Goal: Complete application form

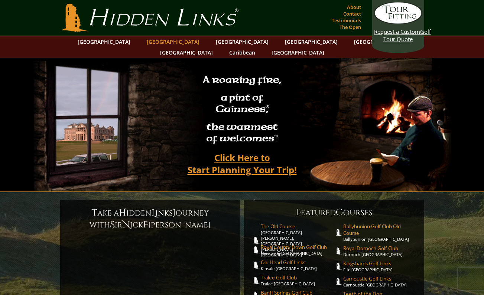
click at [159, 44] on link "[GEOGRAPHIC_DATA]" at bounding box center [173, 41] width 60 height 11
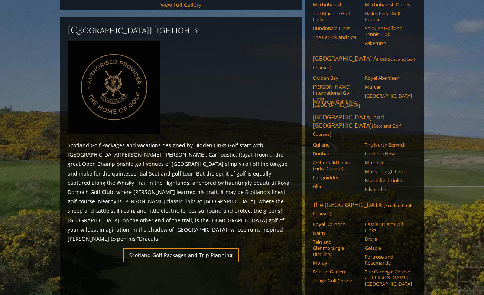
scroll to position [316, 0]
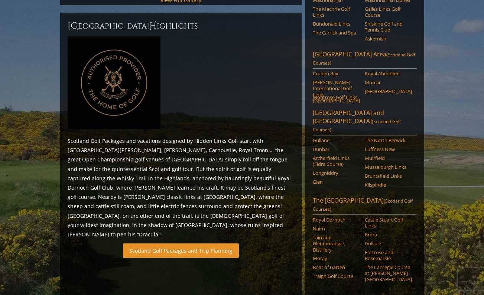
click at [192, 244] on link "Scotland Golf Packages and Trip Planning" at bounding box center [181, 251] width 116 height 14
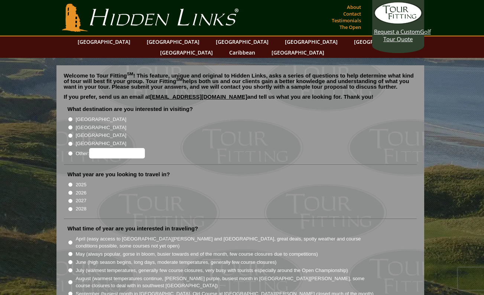
click at [70, 125] on input "[GEOGRAPHIC_DATA]" at bounding box center [70, 127] width 5 height 5
radio input "true"
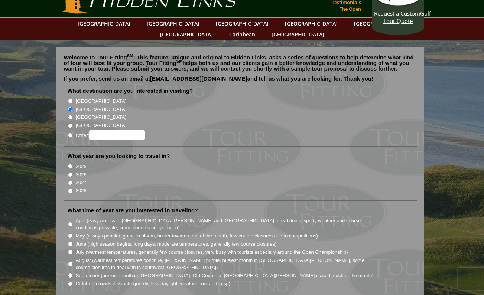
scroll to position [20, 0]
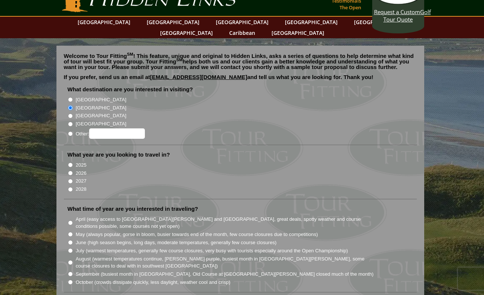
click at [70, 171] on input "2026" at bounding box center [70, 173] width 5 height 5
radio input "true"
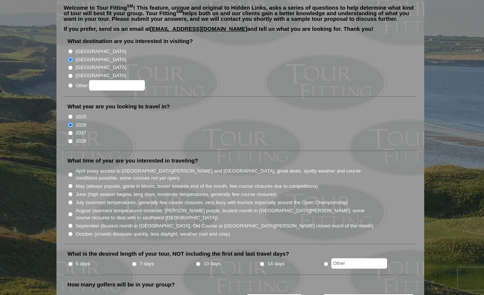
scroll to position [68, 0]
click at [71, 192] on input "June (high season begins, long days, moderate temperatures, generally few cours…" at bounding box center [70, 194] width 5 height 5
radio input "true"
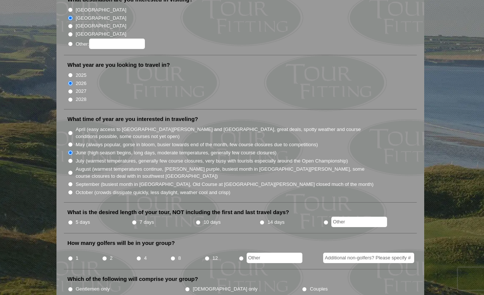
scroll to position [111, 0]
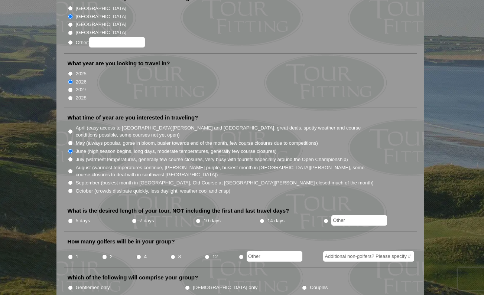
click at [135, 219] on input "7 days" at bounding box center [134, 221] width 5 height 5
radio input "true"
click at [140, 248] on li "4" at bounding box center [153, 255] width 34 height 14
click at [140, 255] on input "4" at bounding box center [138, 257] width 5 height 5
radio input "true"
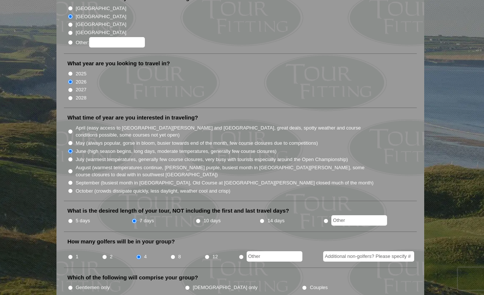
click at [69, 286] on input "Gentlemen only" at bounding box center [70, 288] width 5 height 5
radio input "true"
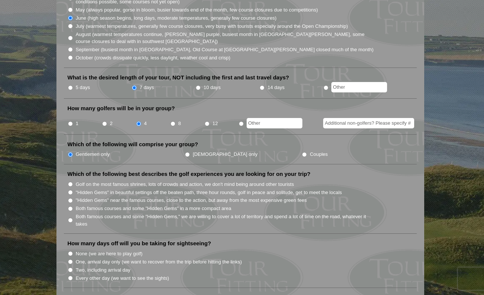
scroll to position [245, 0]
click at [72, 180] on li "Golf on the most famous shrines, lots of crowds and action, we don't mind being…" at bounding box center [244, 184] width 352 height 8
click at [69, 182] on input "Golf on the most famous shrines, lots of crowds and action, we don't mind being…" at bounding box center [70, 184] width 5 height 5
radio input "true"
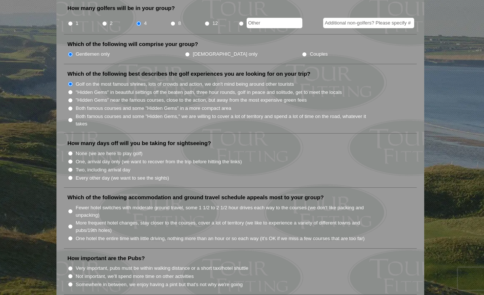
scroll to position [346, 0]
click at [70, 175] on input "Every other day (we want to see the sights)" at bounding box center [70, 177] width 5 height 5
radio input "true"
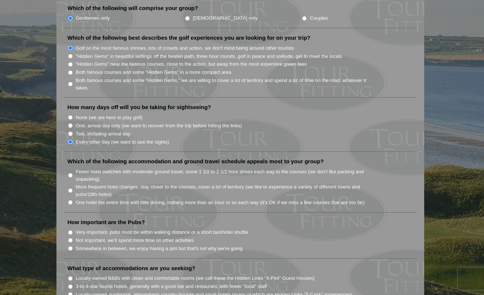
scroll to position [382, 0]
click at [70, 172] on input "Fewer hotel switches with moderate ground travel, some 1 1/2 to 2 1/2 hour driv…" at bounding box center [70, 174] width 5 height 5
radio input "true"
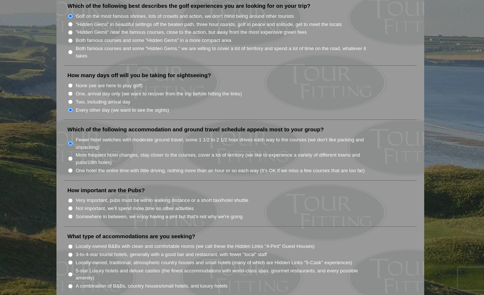
scroll to position [413, 0]
click at [69, 206] on input "Not important, we'll spend more time on other activities" at bounding box center [70, 208] width 5 height 5
radio input "true"
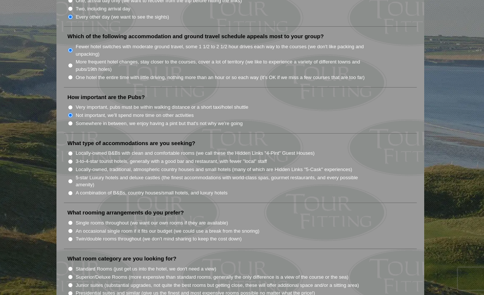
scroll to position [506, 0]
click at [71, 191] on input "A combination of B&Bs, country houses/small hotels, and luxury hotels" at bounding box center [70, 193] width 5 height 5
radio input "true"
click at [70, 237] on input "Twin/double rooms throughout (we don't mind sharing to keep the cost down)" at bounding box center [70, 239] width 5 height 5
radio input "true"
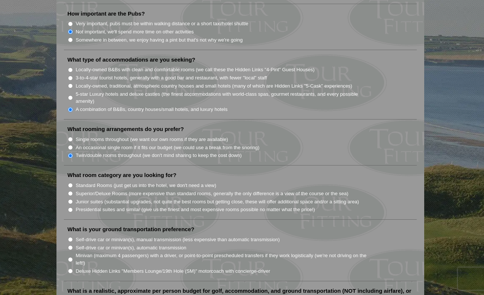
scroll to position [591, 0]
click at [71, 182] on input "Standard Rooms (just get us into the hotel, we don't need a view)" at bounding box center [70, 184] width 5 height 5
radio input "true"
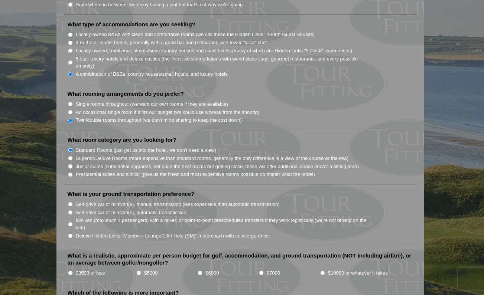
scroll to position [624, 0]
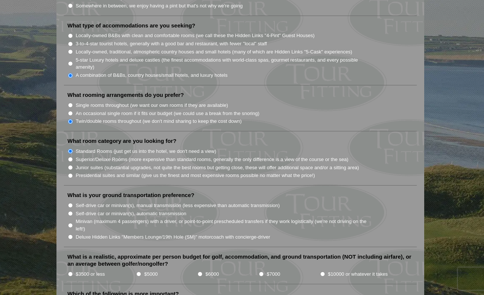
click at [70, 211] on input "Self-drive car or minivan(s), automatic transmission" at bounding box center [70, 213] width 5 height 5
radio input "true"
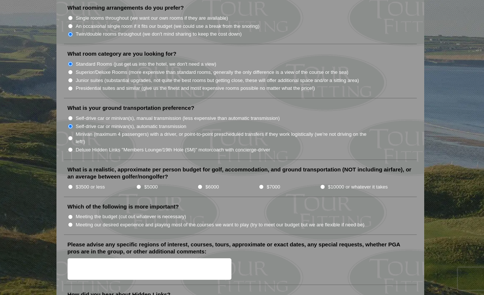
scroll to position [712, 0]
click at [201, 184] on input "$6000" at bounding box center [200, 186] width 5 height 5
radio input "true"
click at [69, 222] on input "Meeting our desired experience and playing most of the courses we want to play …" at bounding box center [70, 224] width 5 height 5
radio input "true"
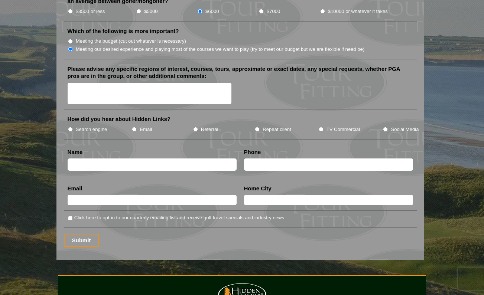
scroll to position [887, 0]
click at [322, 127] on input "TV Commercial" at bounding box center [321, 129] width 5 height 5
radio input "true"
type input "[PERSON_NAME]"
type input "4787140056"
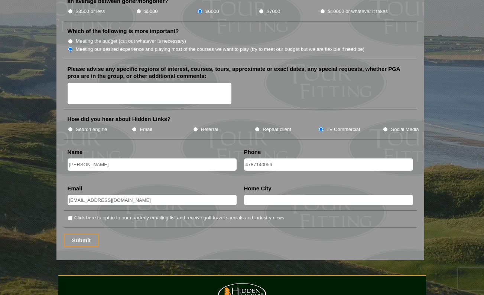
type input "[EMAIL_ADDRESS][DOMAIN_NAME]"
type input "B"
type input "[GEOGRAPHIC_DATA]"
click at [71, 216] on input "Click here to opt-in to our quarterly emailing list and receive golf travel spe…" at bounding box center [70, 218] width 5 height 5
checkbox input "true"
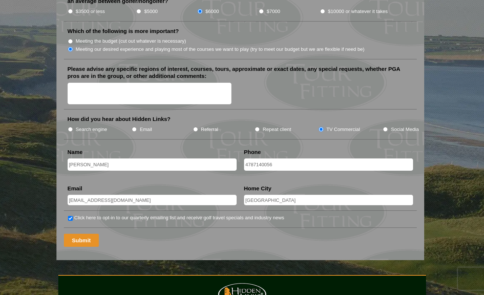
click at [83, 234] on input "Submit" at bounding box center [81, 240] width 35 height 13
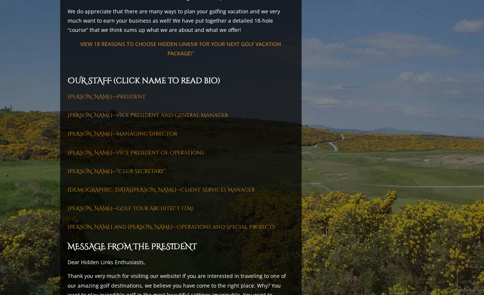
scroll to position [954, 0]
